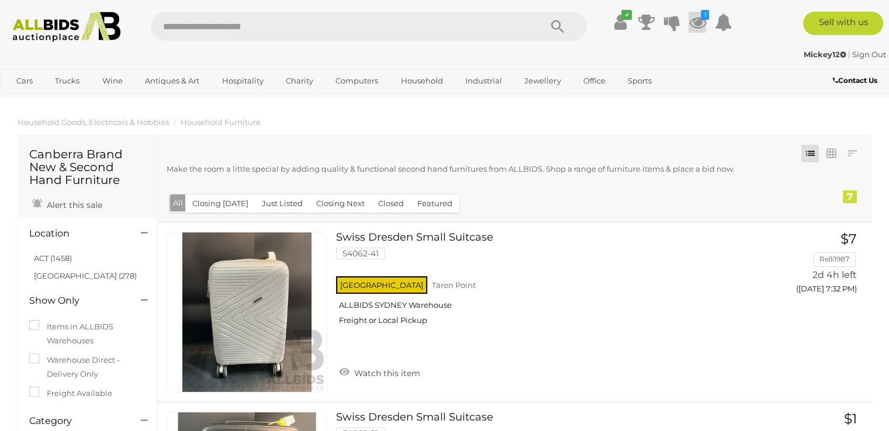
click at [693, 19] on icon at bounding box center [697, 22] width 18 height 21
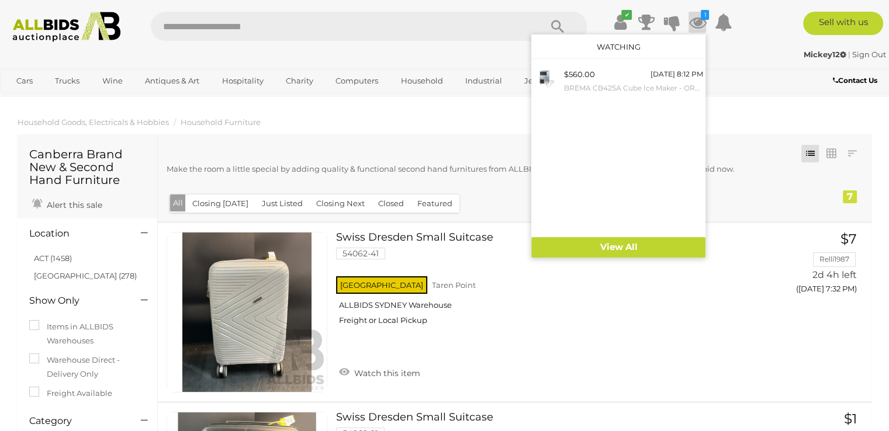
click at [51, 27] on img at bounding box center [66, 27] width 120 height 30
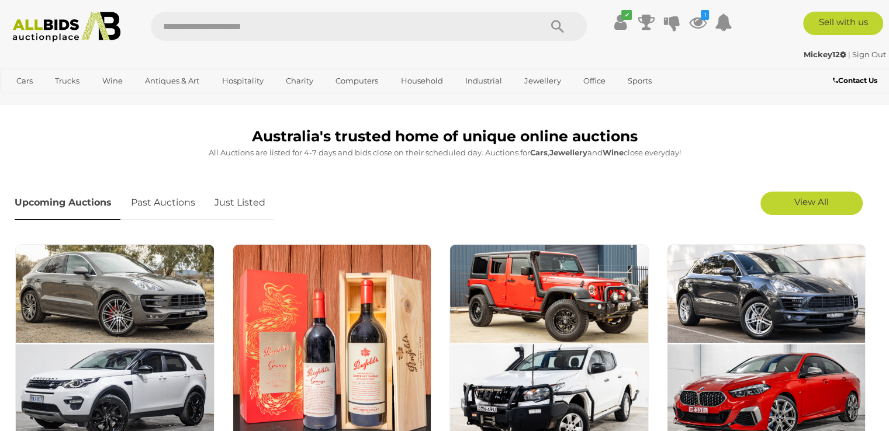
scroll to position [292, 0]
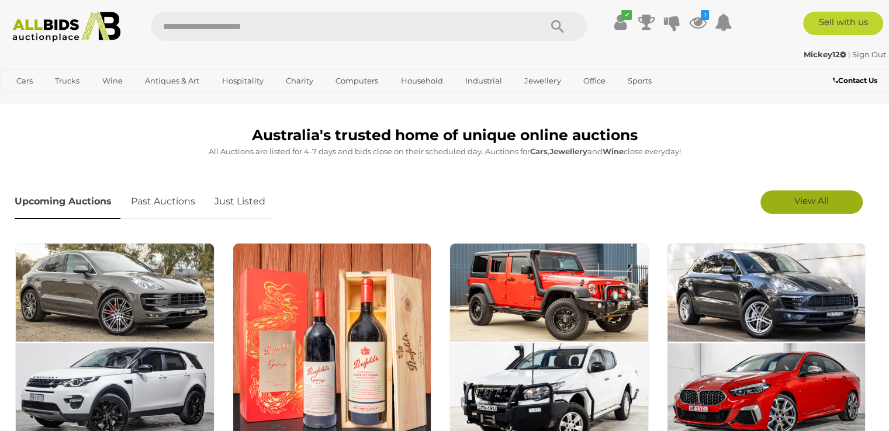
click at [818, 193] on link "View All" at bounding box center [811, 201] width 102 height 23
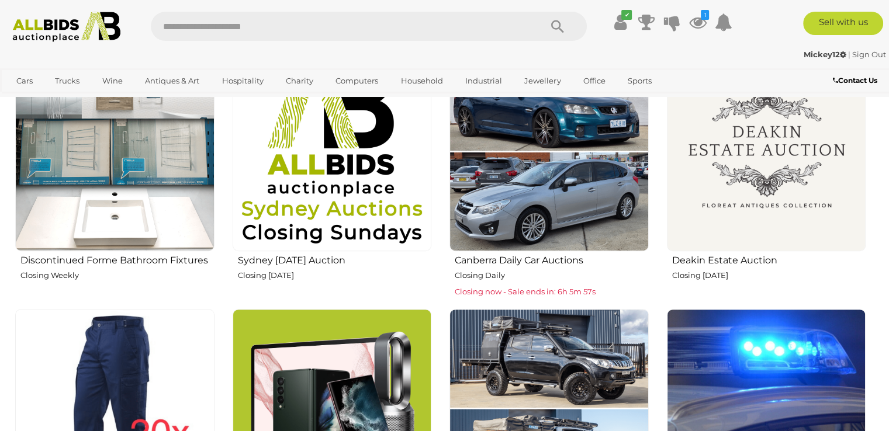
scroll to position [760, 0]
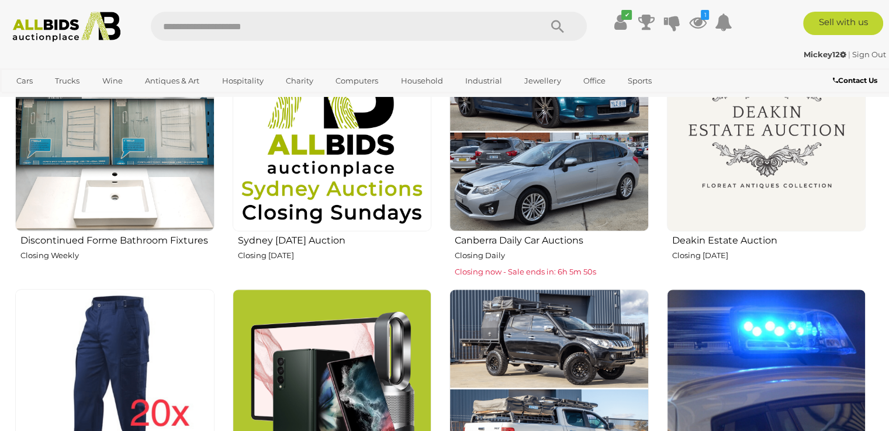
click at [750, 140] on img at bounding box center [766, 131] width 199 height 199
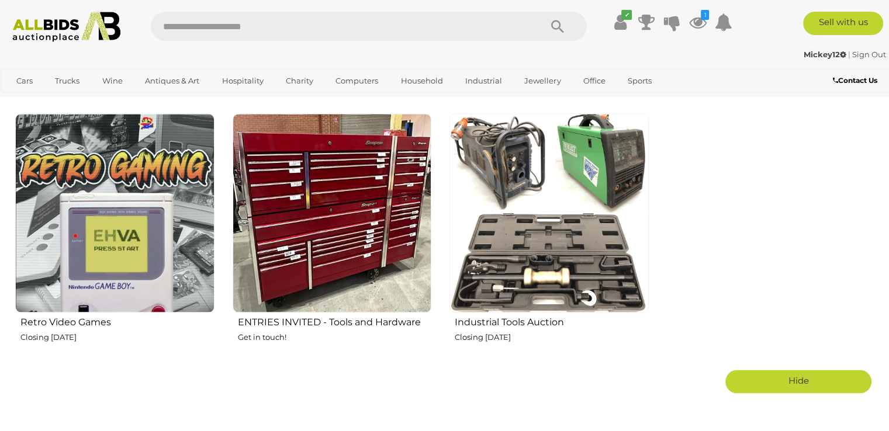
scroll to position [1987, 0]
